Goal: Transaction & Acquisition: Purchase product/service

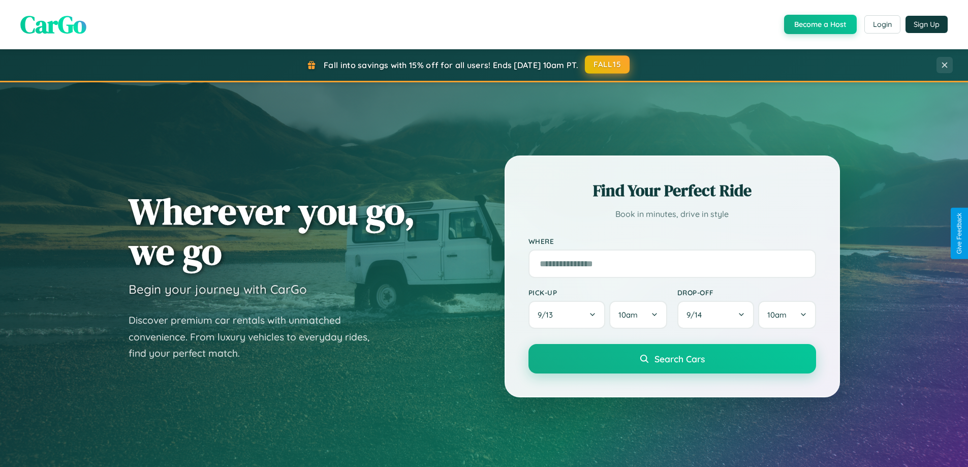
click at [608, 65] on button "FALL15" at bounding box center [607, 64] width 45 height 18
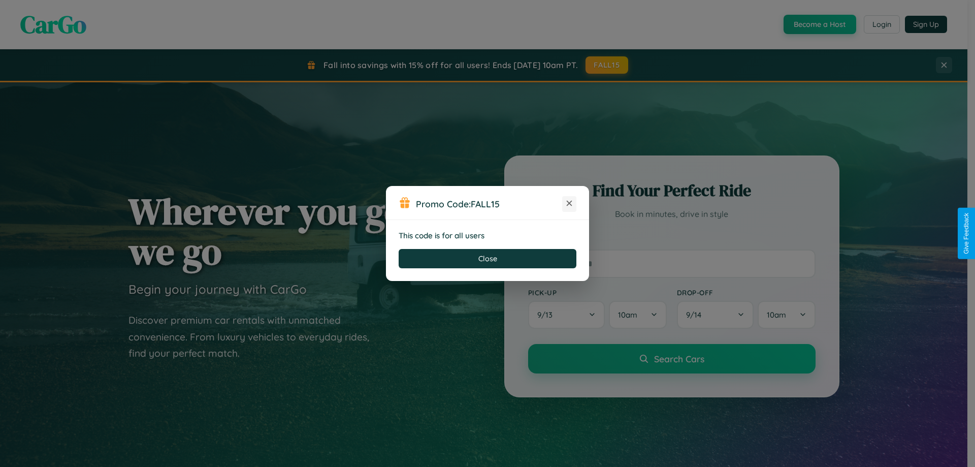
click at [570, 204] on icon at bounding box center [569, 203] width 10 height 10
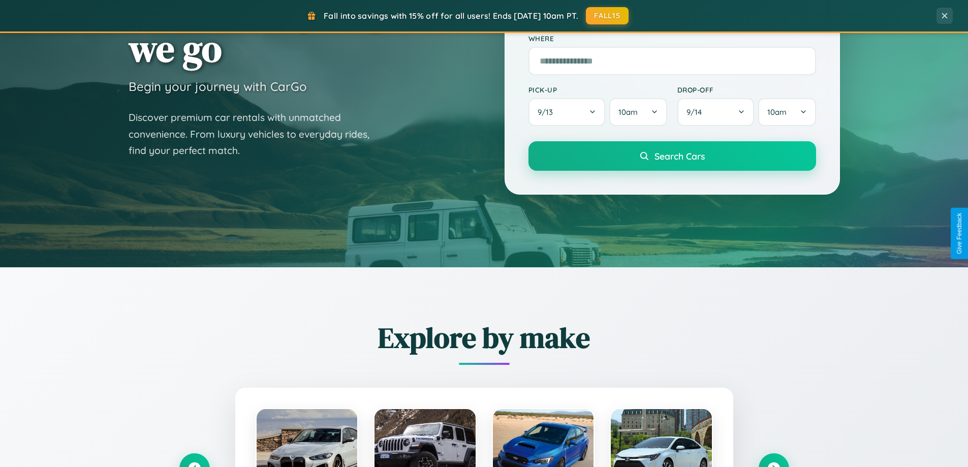
scroll to position [30, 0]
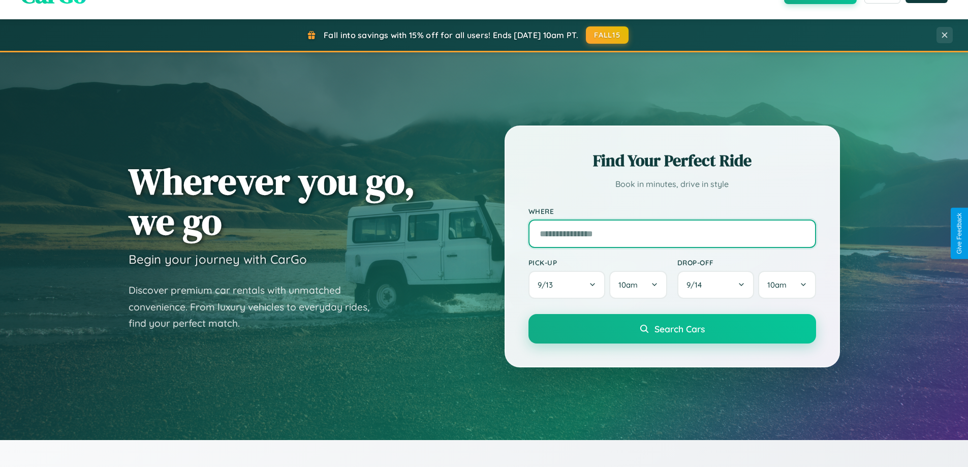
click at [672, 233] on input "text" at bounding box center [672, 233] width 288 height 28
type input "**********"
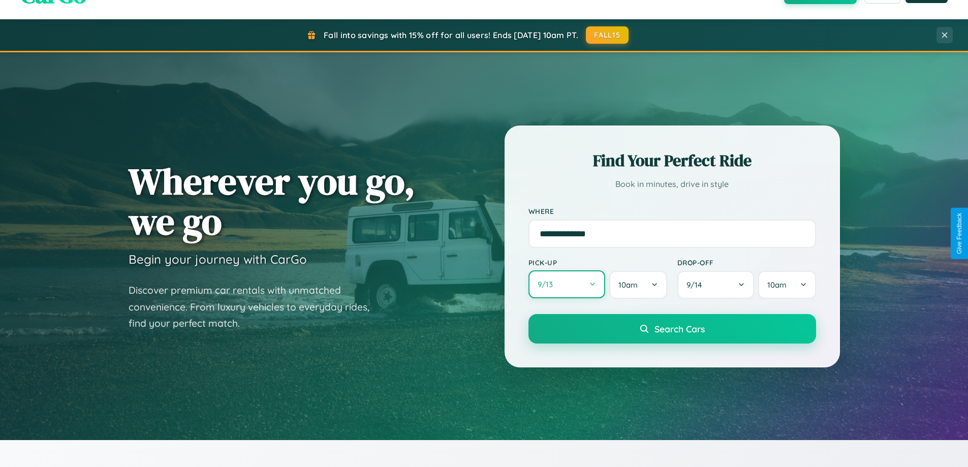
click at [566, 284] on button "9 / 13" at bounding box center [566, 284] width 77 height 28
select select "*"
select select "****"
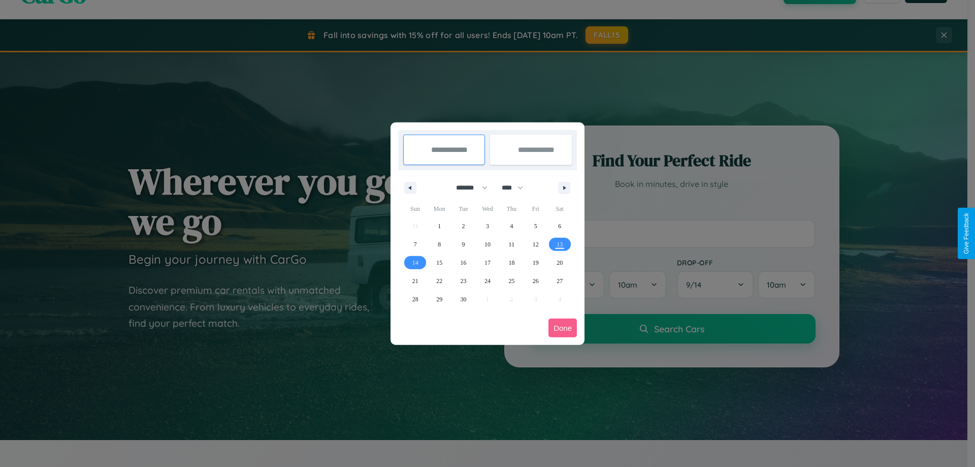
click at [467, 187] on select "******* ******** ***** ***** *** **** **** ****** ********* ******* ******** **…" at bounding box center [470, 187] width 43 height 17
select select "*"
drag, startPoint x: 517, startPoint y: 187, endPoint x: 488, endPoint y: 204, distance: 33.7
click at [517, 187] on select "**** **** **** **** **** **** **** **** **** **** **** **** **** **** **** ****…" at bounding box center [512, 187] width 30 height 17
select select "****"
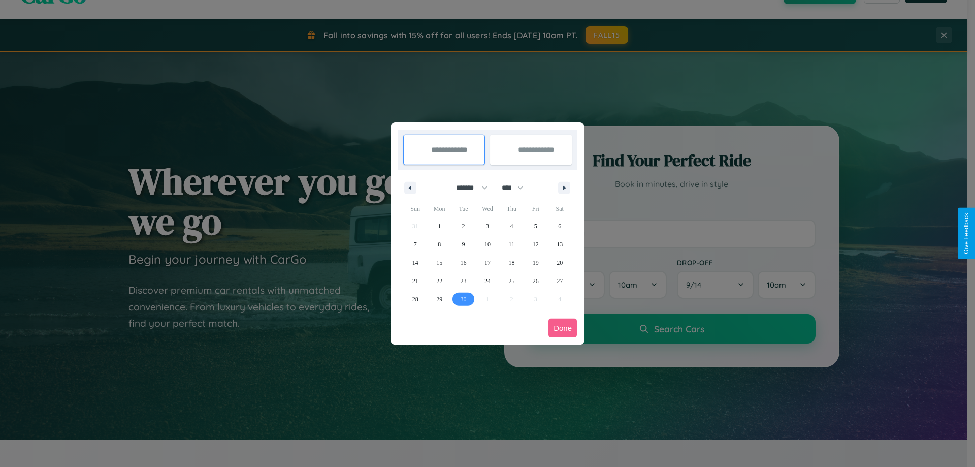
click at [463, 299] on span "30" at bounding box center [464, 299] width 6 height 18
type input "**********"
click at [564, 187] on icon "button" at bounding box center [566, 188] width 5 height 4
select select "*"
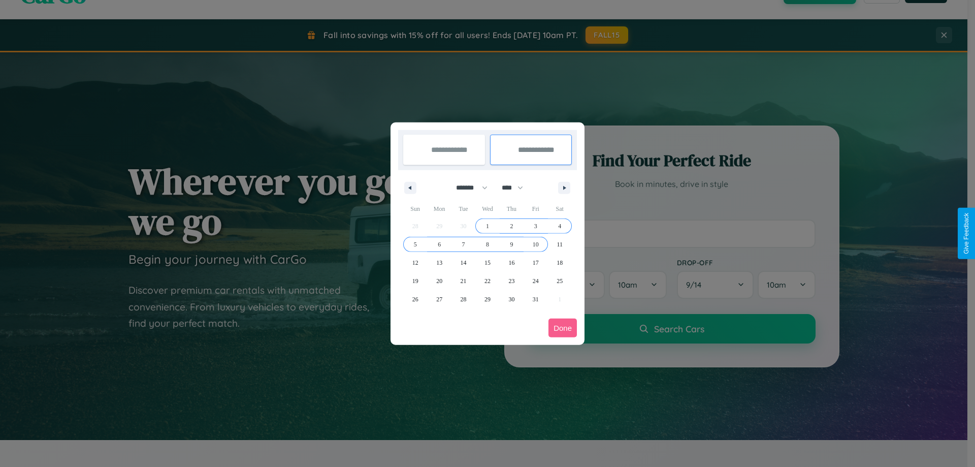
click at [535, 244] on span "10" at bounding box center [536, 244] width 6 height 18
type input "**********"
select select "*"
click at [563, 328] on button "Done" at bounding box center [563, 328] width 28 height 19
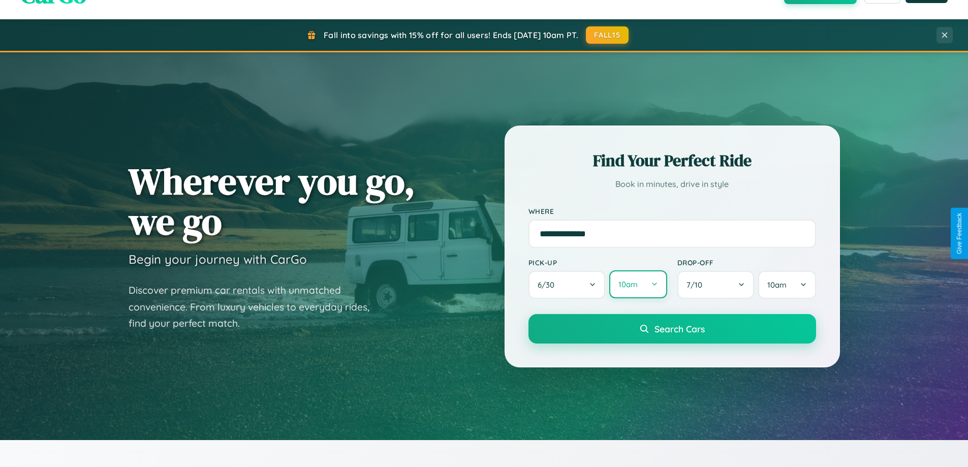
click at [638, 285] on button "10am" at bounding box center [637, 284] width 57 height 28
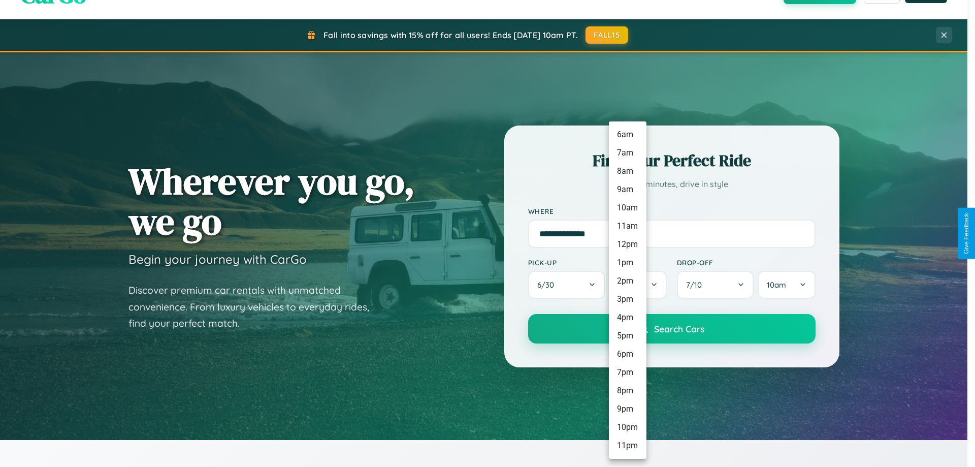
click at [627, 226] on li "11am" at bounding box center [628, 226] width 38 height 18
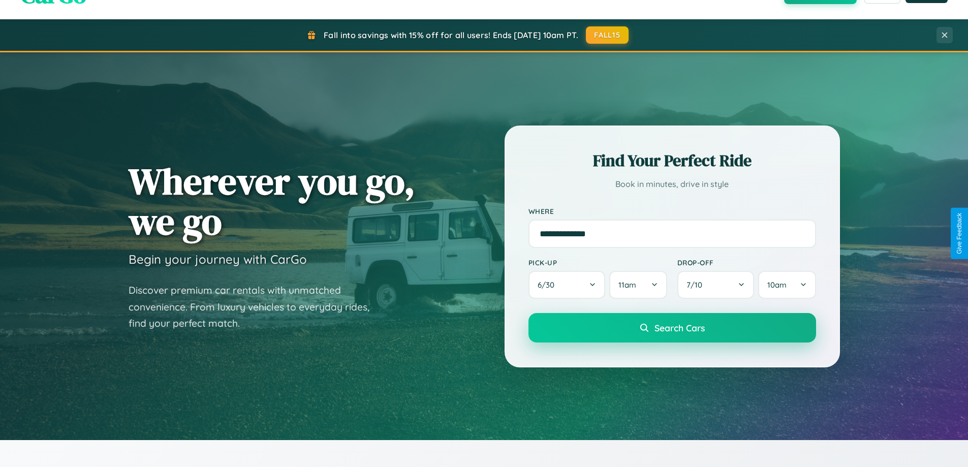
click at [672, 329] on span "Search Cars" at bounding box center [679, 327] width 50 height 11
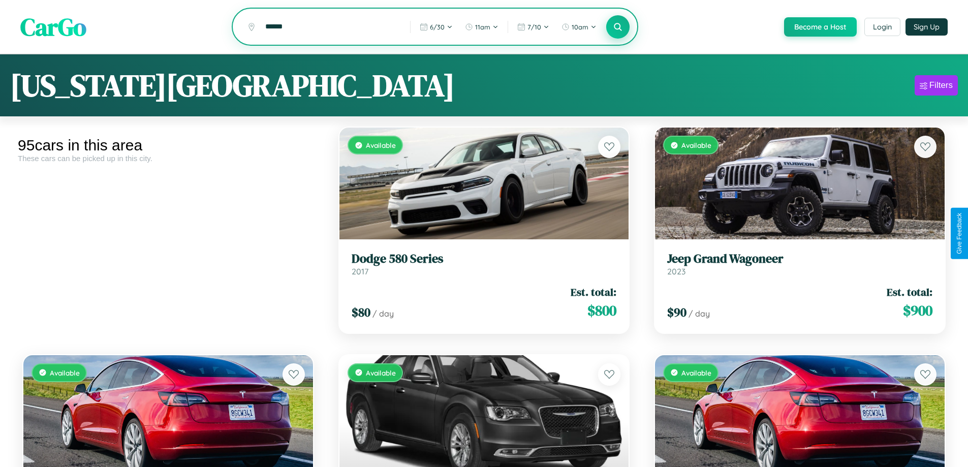
click at [617, 27] on icon at bounding box center [618, 27] width 10 height 10
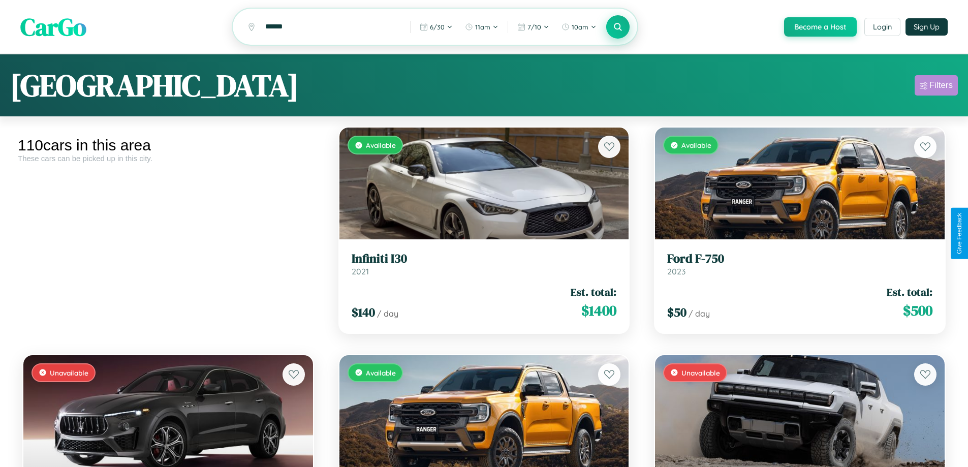
click at [936, 87] on div "Filters" at bounding box center [940, 85] width 23 height 10
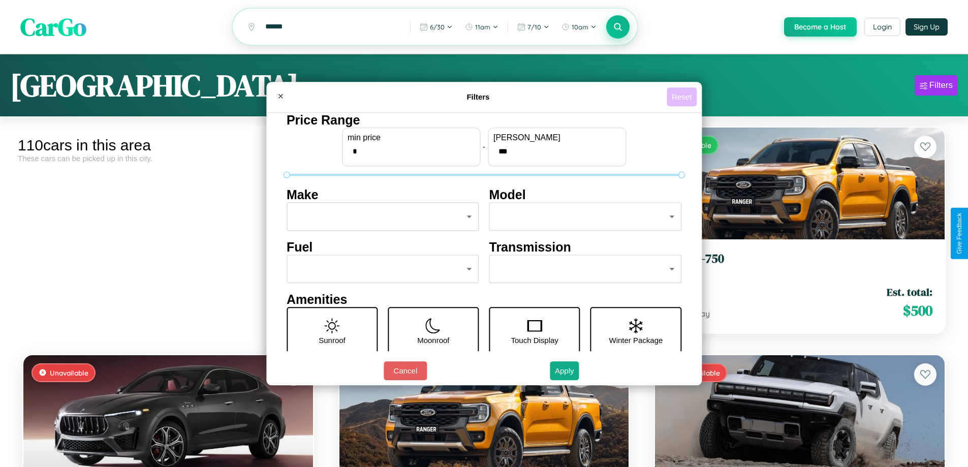
click at [683, 97] on button "Reset" at bounding box center [682, 96] width 30 height 19
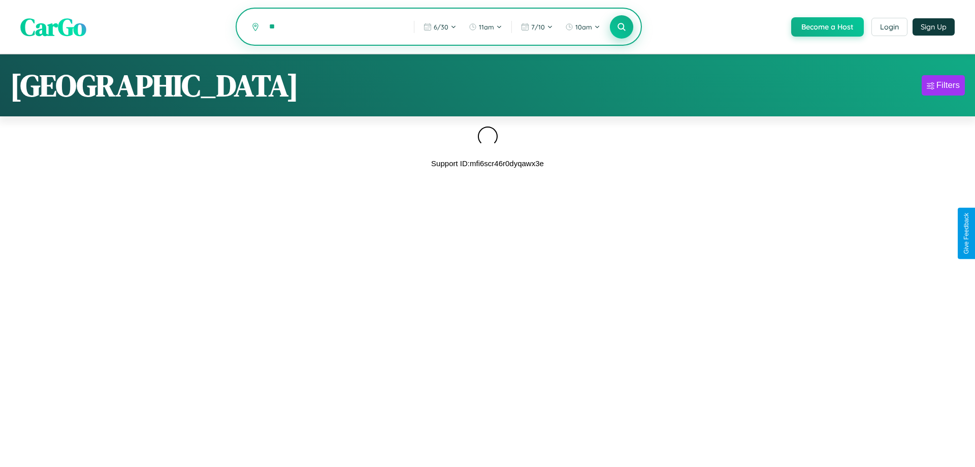
type input "*"
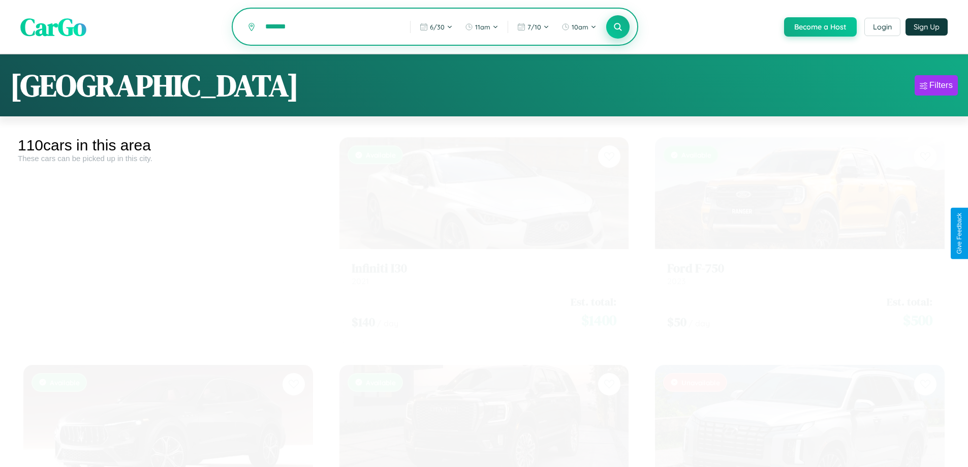
type input "*******"
click at [617, 27] on icon at bounding box center [618, 27] width 10 height 10
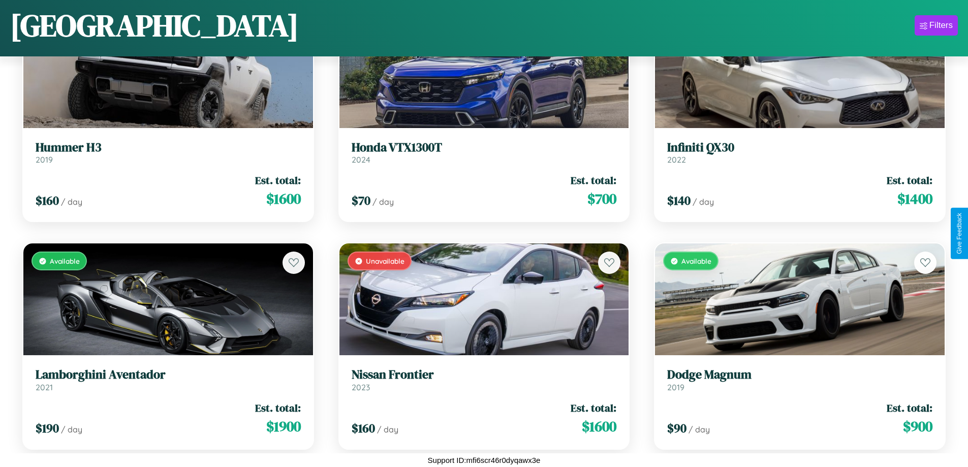
scroll to position [2645, 0]
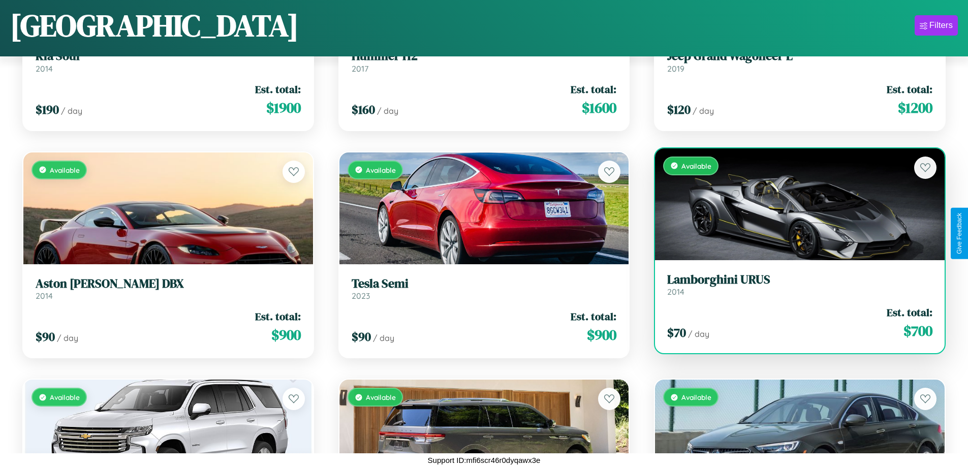
click at [793, 204] on div "Available" at bounding box center [800, 204] width 290 height 112
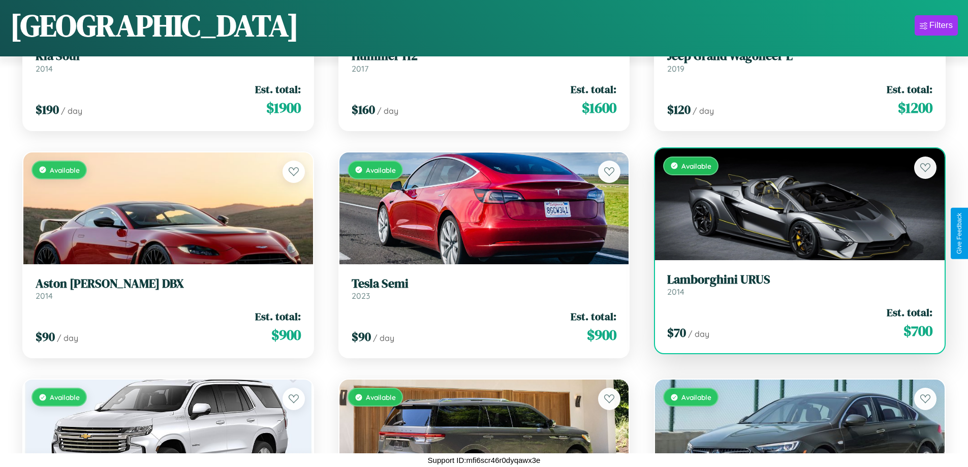
click at [793, 204] on div "Available" at bounding box center [800, 204] width 290 height 112
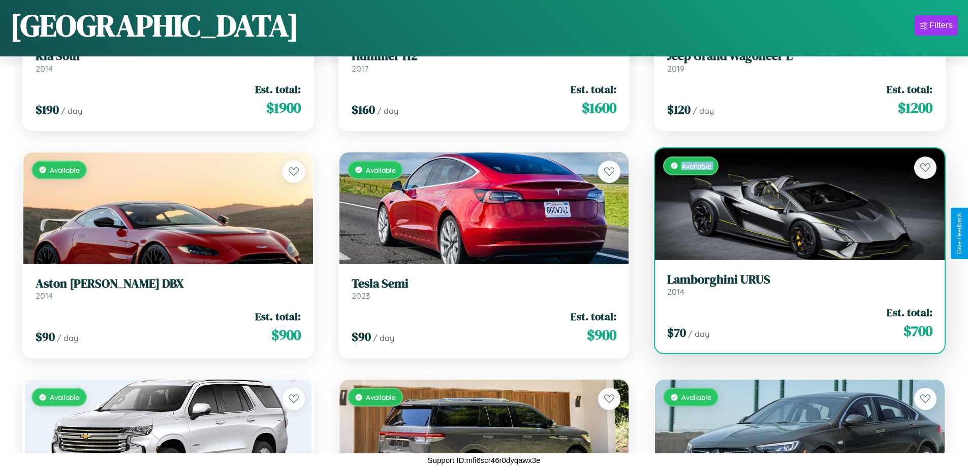
click at [793, 204] on div "Available" at bounding box center [800, 204] width 290 height 112
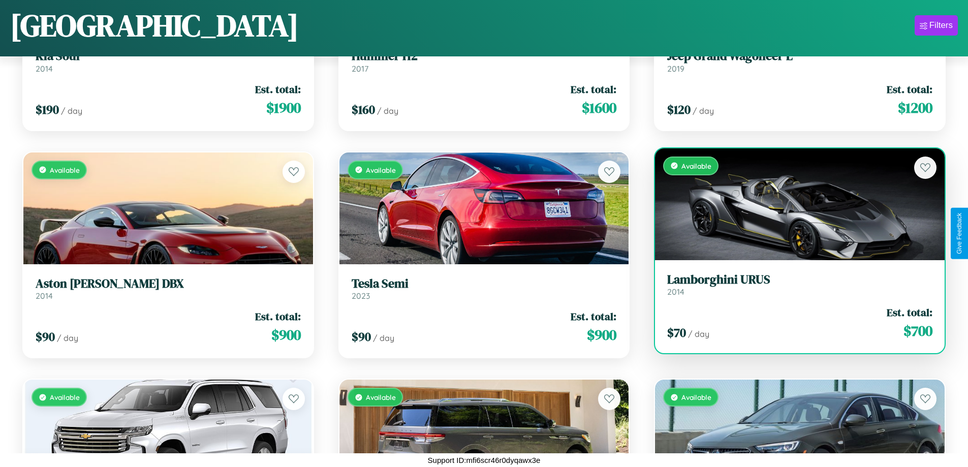
click at [793, 204] on div "Available" at bounding box center [800, 204] width 290 height 112
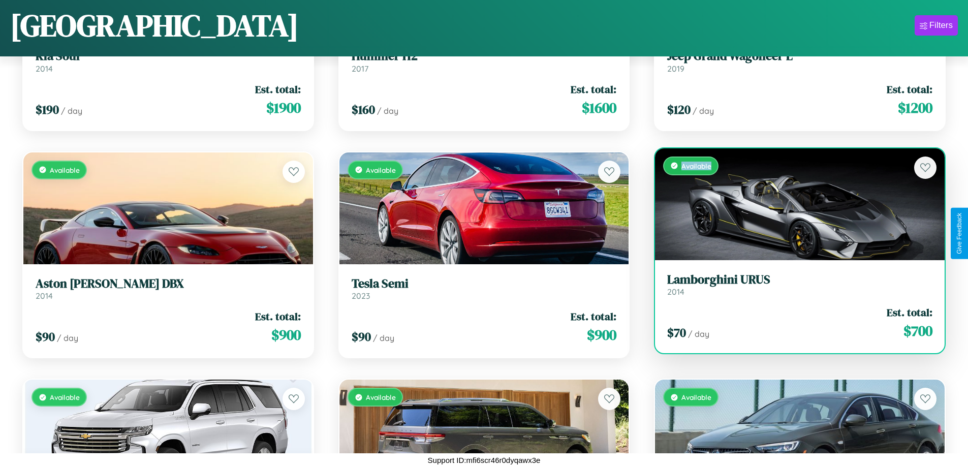
click at [793, 204] on div "Available" at bounding box center [800, 204] width 290 height 112
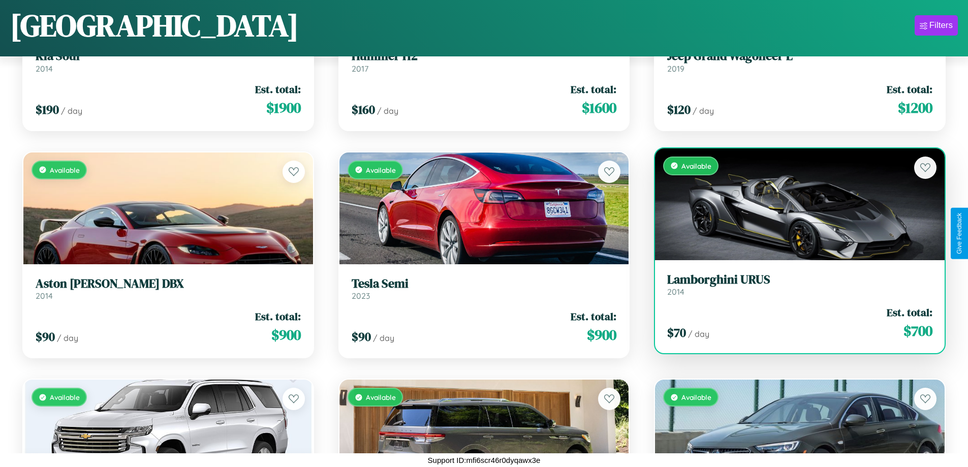
click at [793, 284] on h3 "Lamborghini URUS" at bounding box center [799, 279] width 265 height 15
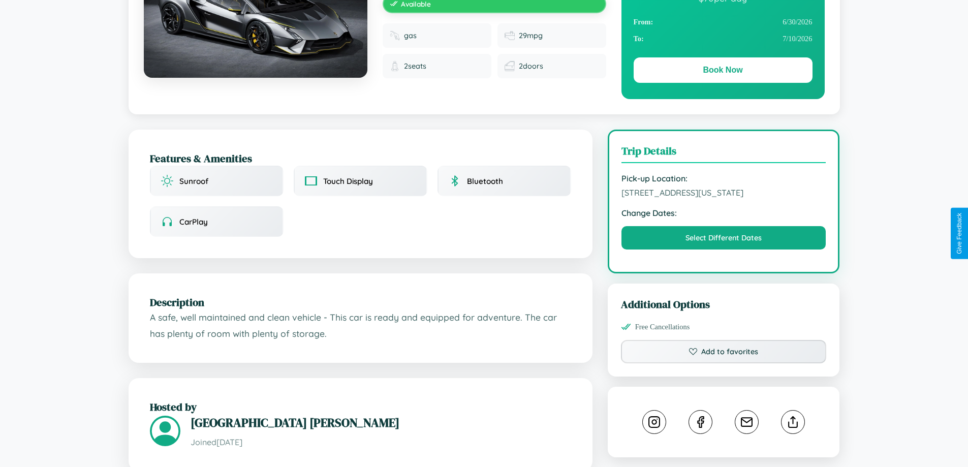
scroll to position [264, 0]
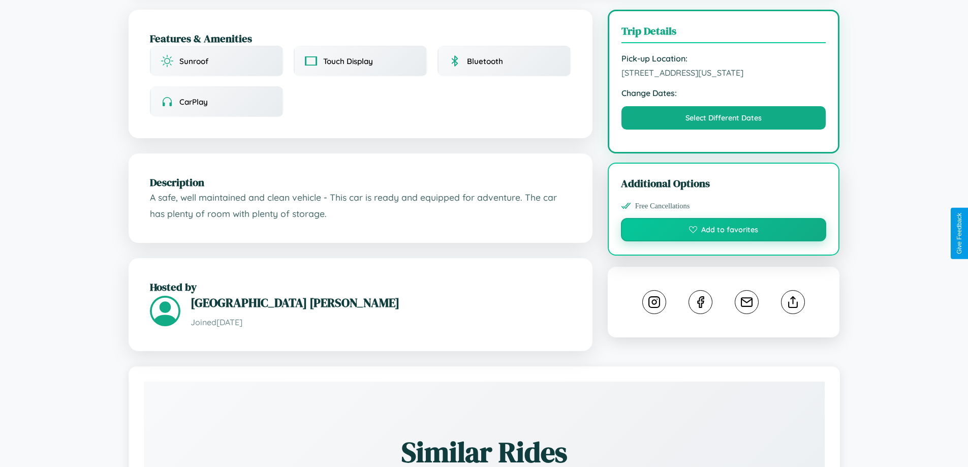
click at [723, 231] on button "Add to favorites" at bounding box center [724, 229] width 206 height 23
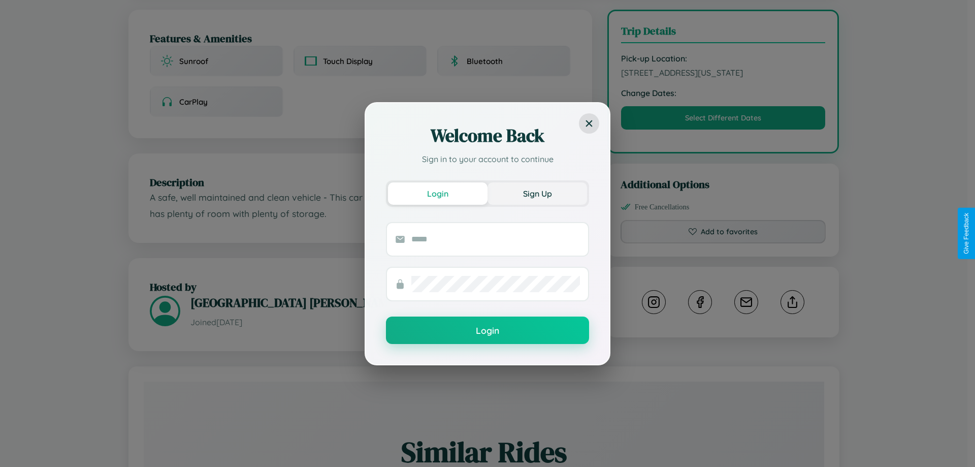
click at [537, 193] on button "Sign Up" at bounding box center [538, 193] width 100 height 22
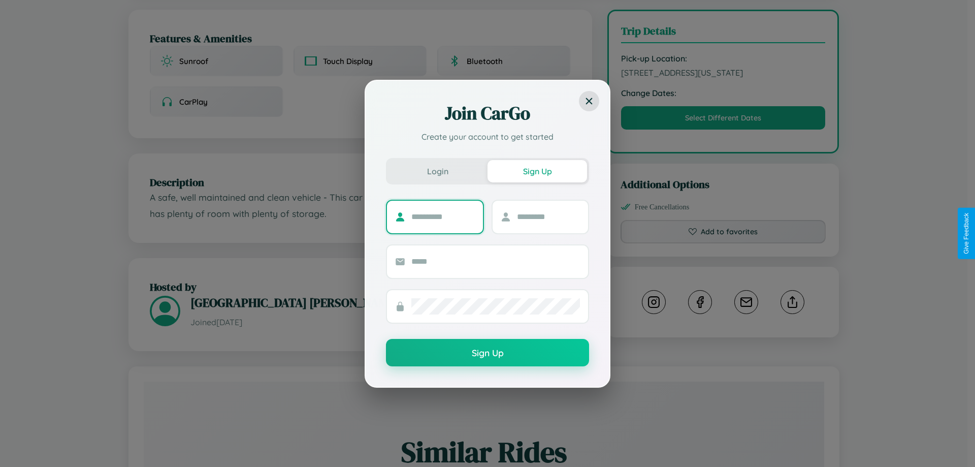
click at [443, 216] on input "text" at bounding box center [444, 217] width 64 height 16
type input "*********"
click at [548, 216] on input "text" at bounding box center [549, 217] width 64 height 16
type input "*****"
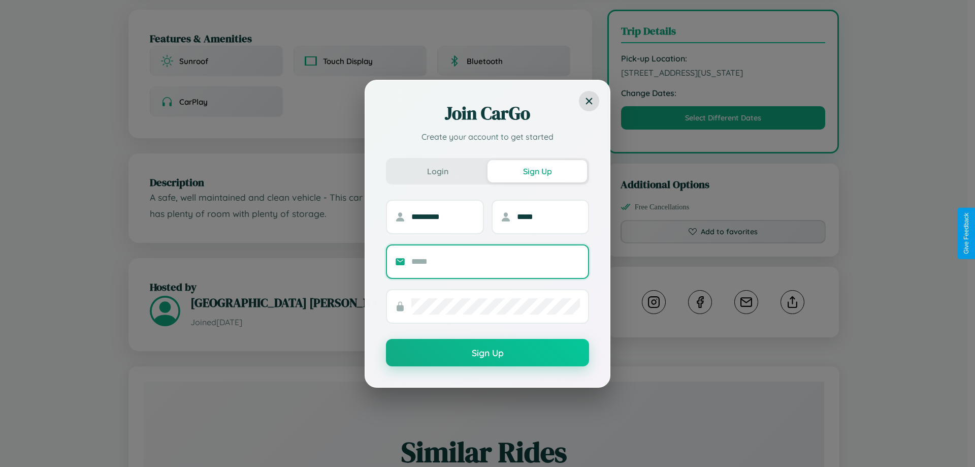
click at [496, 261] on input "text" at bounding box center [496, 262] width 169 height 16
type input "**********"
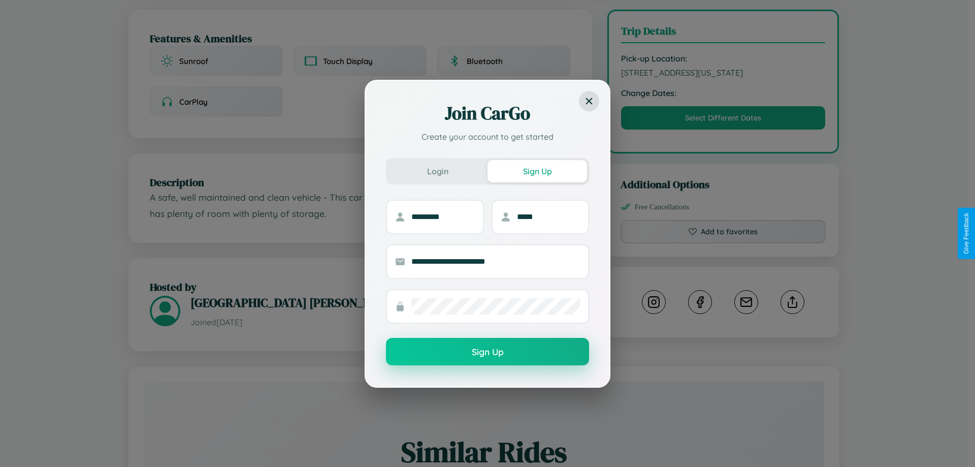
click at [488, 352] on button "Sign Up" at bounding box center [487, 351] width 203 height 27
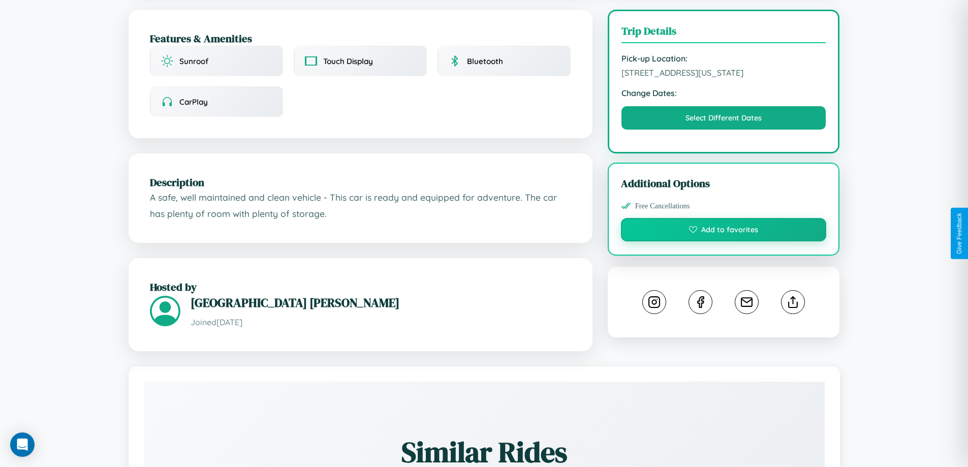
click at [723, 231] on button "Add to favorites" at bounding box center [724, 229] width 206 height 23
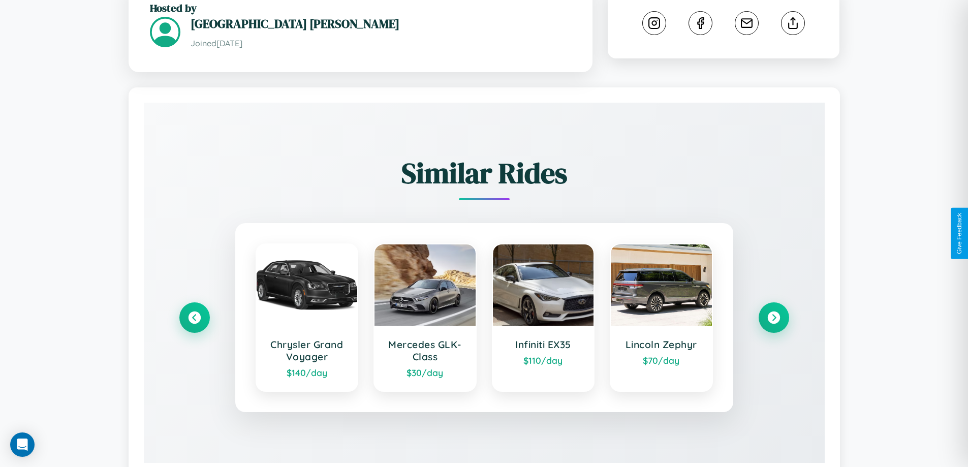
scroll to position [579, 0]
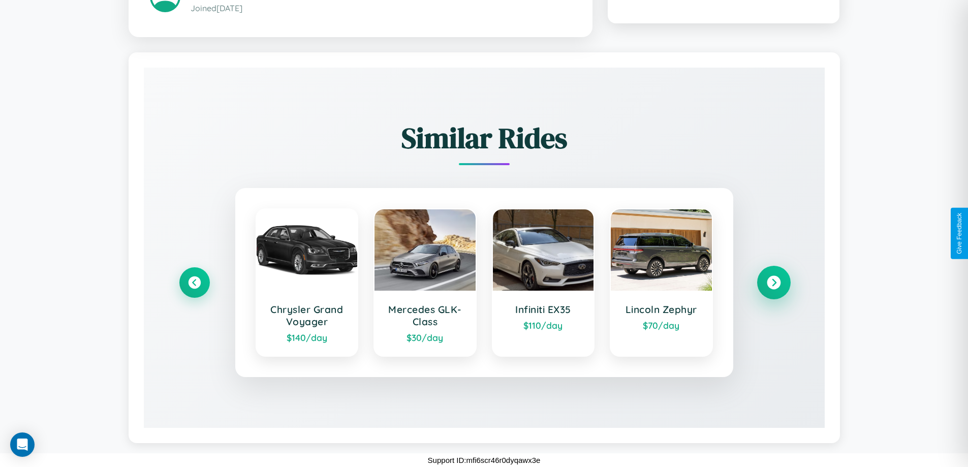
click at [773, 282] on icon at bounding box center [774, 283] width 14 height 14
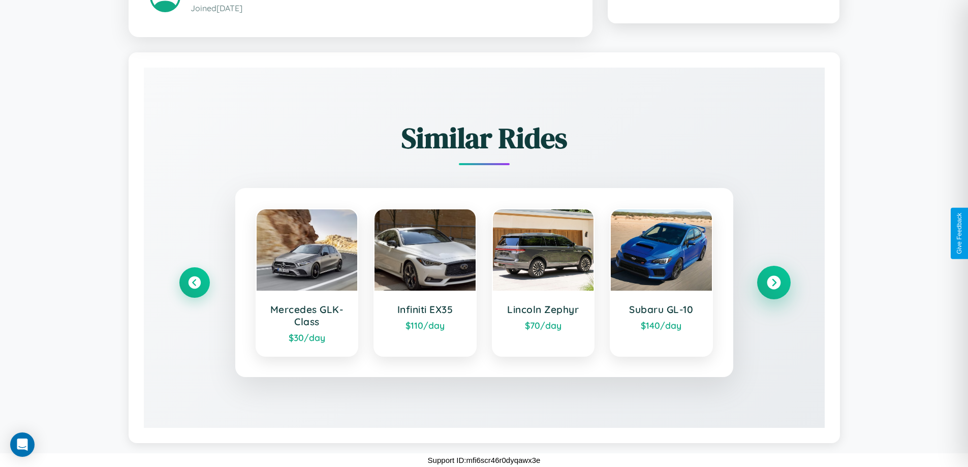
click at [773, 282] on icon at bounding box center [774, 283] width 14 height 14
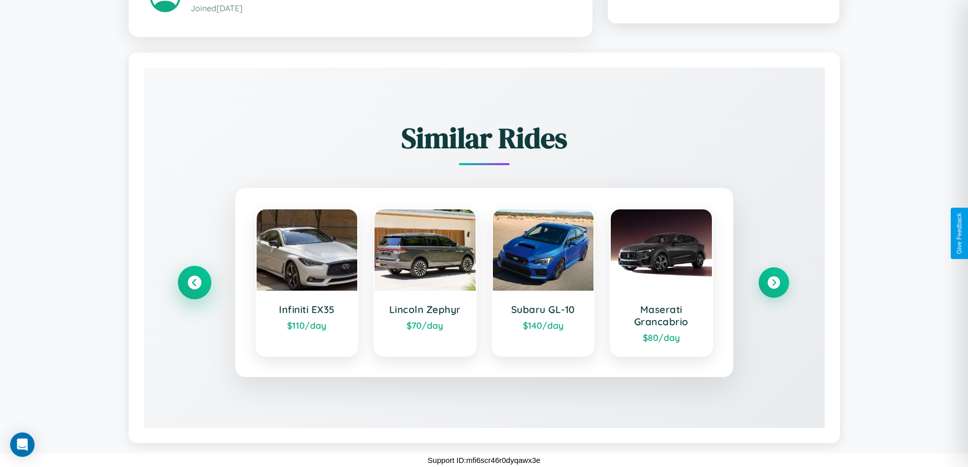
click at [194, 282] on icon at bounding box center [194, 283] width 14 height 14
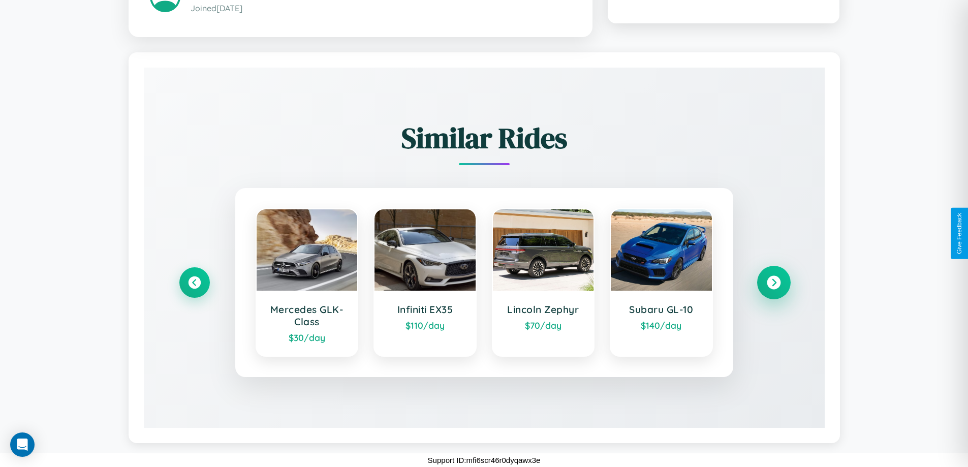
click at [773, 282] on icon at bounding box center [774, 283] width 14 height 14
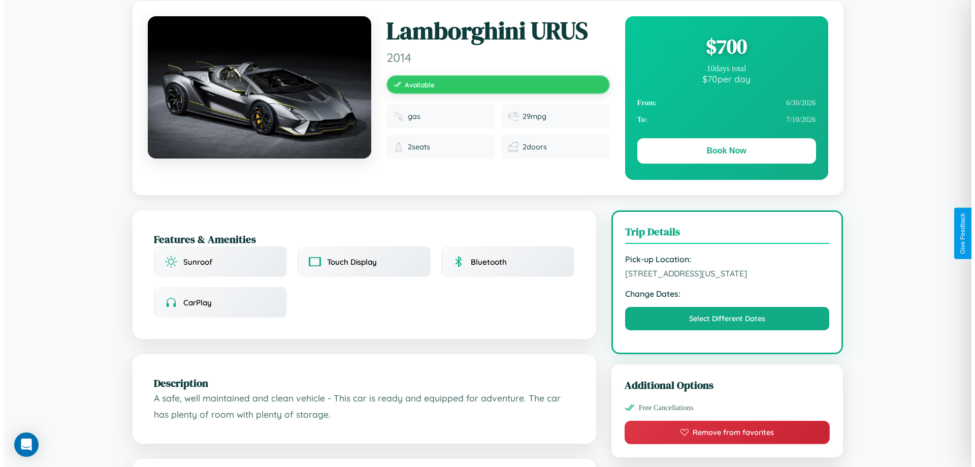
scroll to position [0, 0]
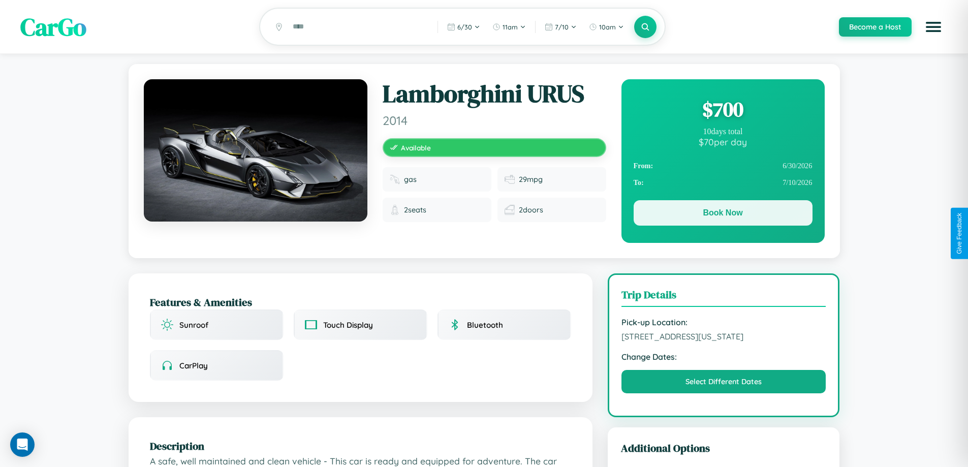
click at [722, 214] on button "Book Now" at bounding box center [723, 212] width 179 height 25
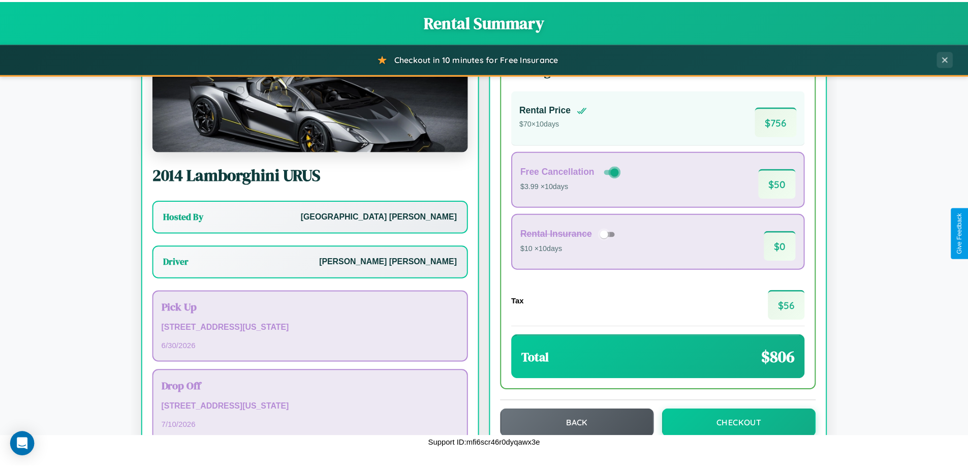
scroll to position [73, 0]
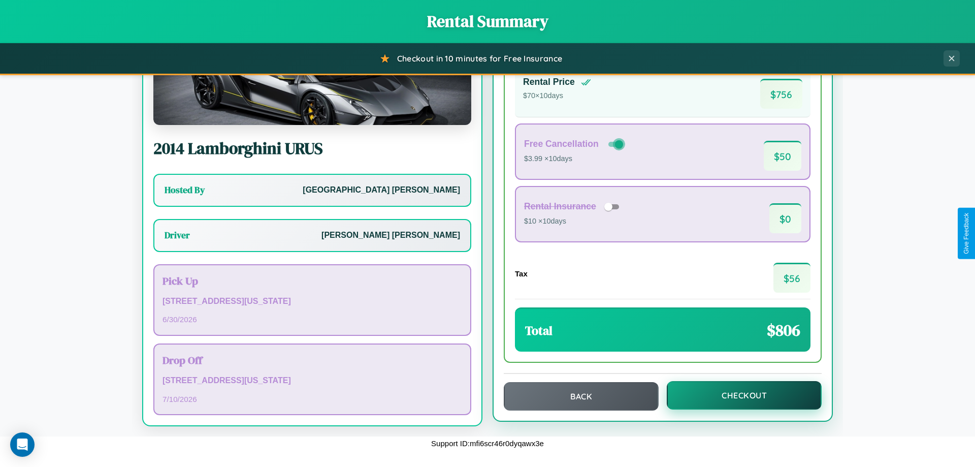
click at [738, 396] on button "Checkout" at bounding box center [744, 395] width 155 height 28
